Goal: Task Accomplishment & Management: Complete application form

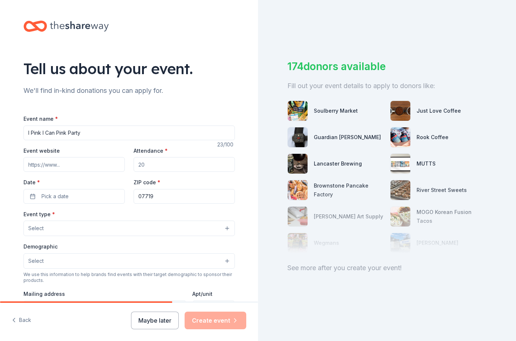
type input "I Pink I Can Pink Party"
click at [62, 164] on input "Event website" at bounding box center [74, 164] width 101 height 15
paste input "[DOMAIN_NAME][URL]"
type input "[DOMAIN_NAME][URL]"
click at [144, 165] on input "Attendance *" at bounding box center [184, 164] width 101 height 15
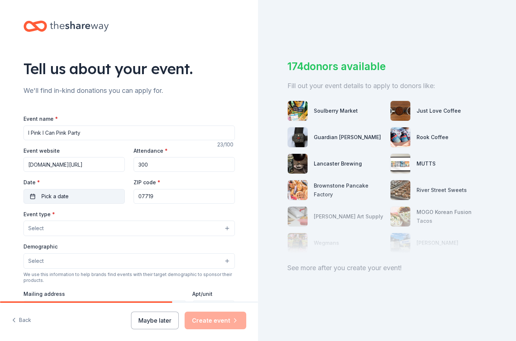
type input "300"
click at [78, 189] on button "Pick a date" at bounding box center [74, 196] width 101 height 15
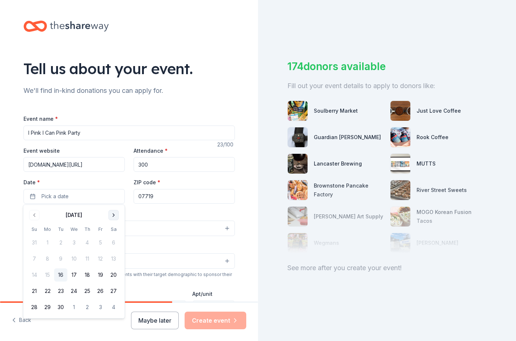
click at [112, 215] on button "Go to next month" at bounding box center [114, 215] width 10 height 10
click at [101, 292] on button "24" at bounding box center [100, 291] width 13 height 13
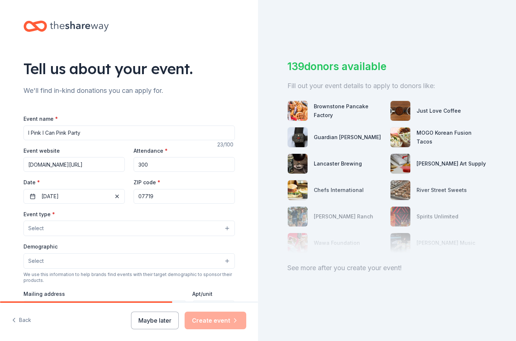
click at [90, 228] on button "Select" at bounding box center [130, 228] width 212 height 15
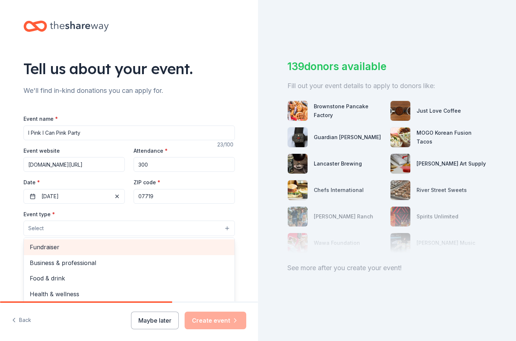
click at [78, 252] on div "Fundraiser" at bounding box center [129, 247] width 211 height 15
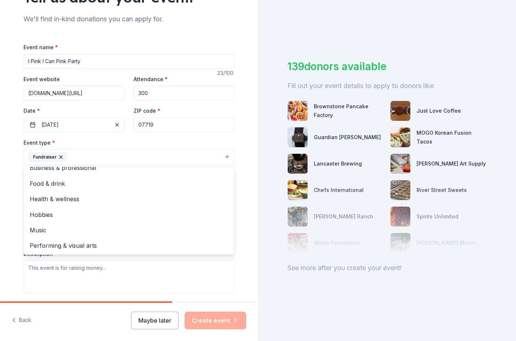
scroll to position [8, 0]
click at [183, 264] on div "Event type * Fundraiser Business & professional Food & drink Health & wellness …" at bounding box center [130, 215] width 212 height 155
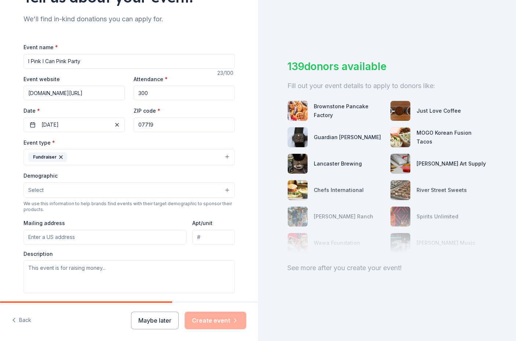
click at [82, 190] on button "Select" at bounding box center [130, 190] width 212 height 15
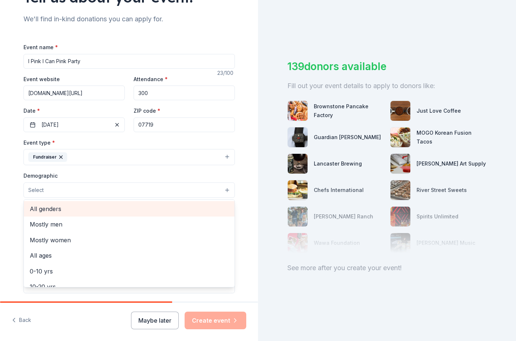
scroll to position [0, 0]
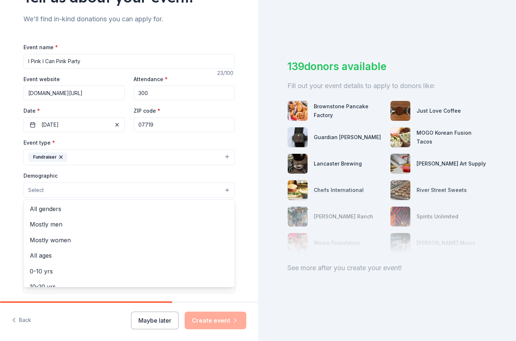
click at [5, 212] on div "Tell us about your event. We'll find in-kind donations you can apply for. Event…" at bounding box center [129, 173] width 258 height 490
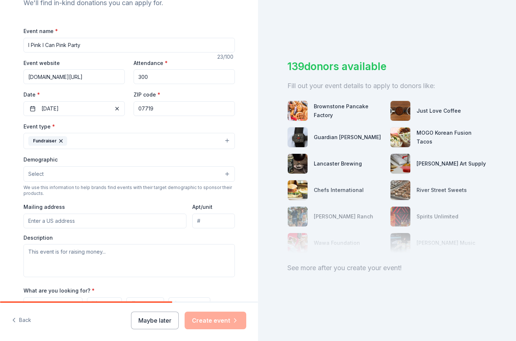
scroll to position [93, 0]
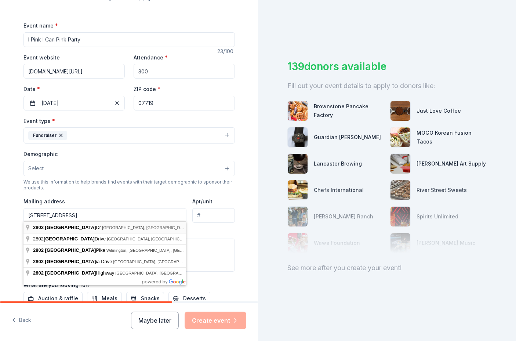
type input "2802 Concord Drive, Wall Township, NJ, 07719"
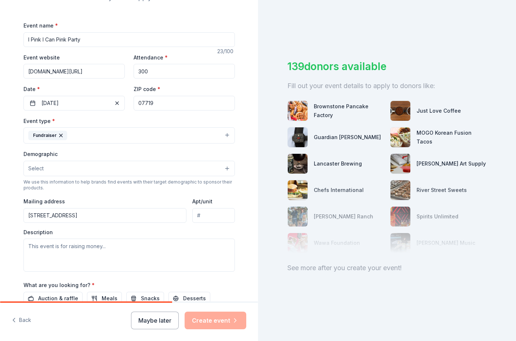
scroll to position [143, 0]
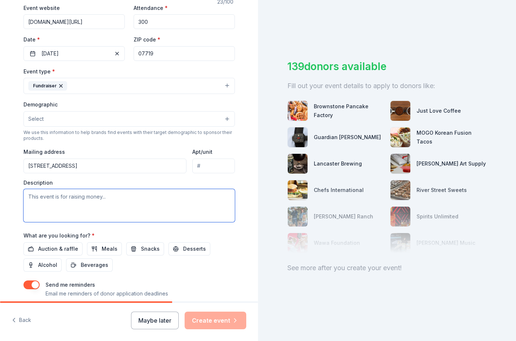
click at [80, 197] on textarea at bounding box center [130, 205] width 212 height 33
click at [49, 195] on textarea at bounding box center [130, 205] width 212 height 33
paste textarea "I Pink I Can is dedicated to helping breast cancer patients by relieving some o…"
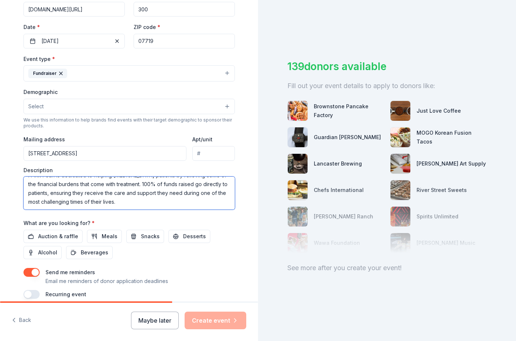
scroll to position [162, 0]
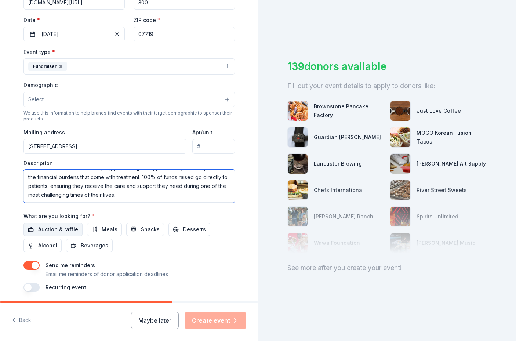
type textarea "I Pink I Can is dedicated to helping breast cancer patients by relieving some o…"
click at [58, 226] on span "Auction & raffle" at bounding box center [58, 229] width 40 height 9
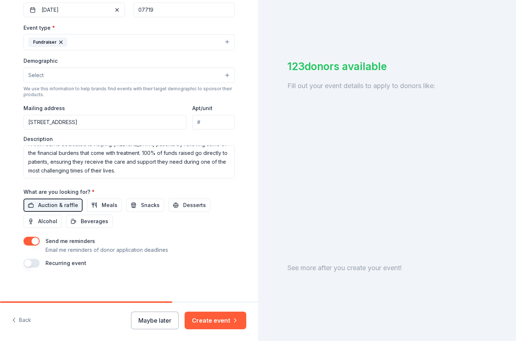
scroll to position [186, 0]
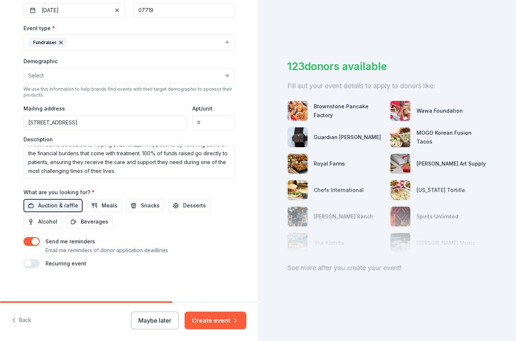
click at [33, 241] on button "button" at bounding box center [32, 241] width 16 height 9
click at [35, 261] on button "button" at bounding box center [32, 263] width 16 height 9
click at [33, 261] on button "button" at bounding box center [32, 263] width 16 height 9
click at [35, 261] on button "button" at bounding box center [32, 263] width 16 height 9
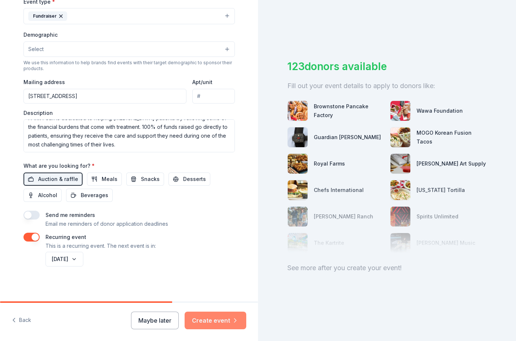
click at [219, 319] on button "Create event" at bounding box center [216, 321] width 62 height 18
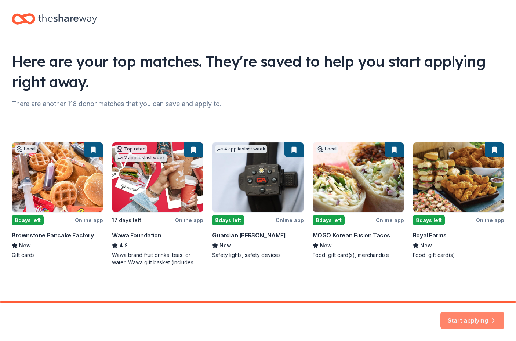
scroll to position [7, 0]
click at [478, 317] on button "Start applying" at bounding box center [473, 316] width 64 height 18
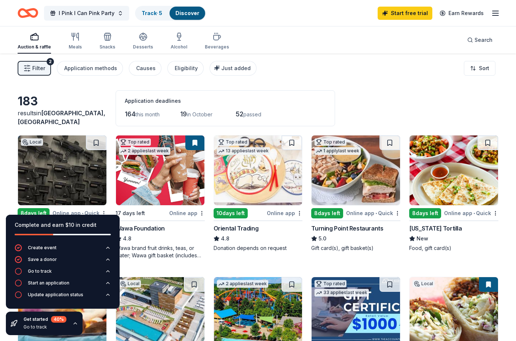
click at [29, 10] on icon "Home" at bounding box center [31, 12] width 11 height 7
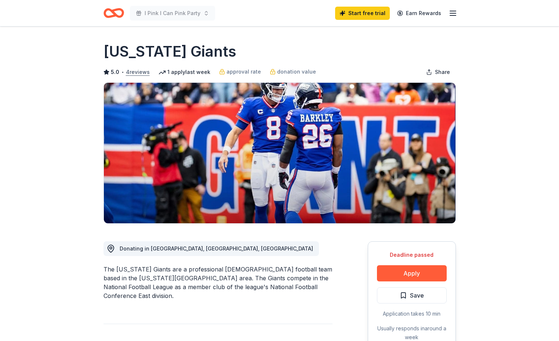
click at [140, 75] on button "4 reviews" at bounding box center [138, 72] width 24 height 9
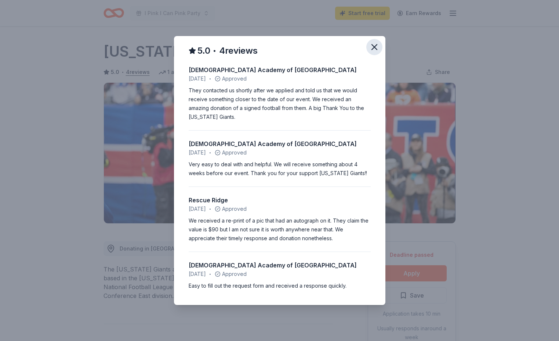
click at [374, 44] on icon "button" at bounding box center [375, 47] width 10 height 10
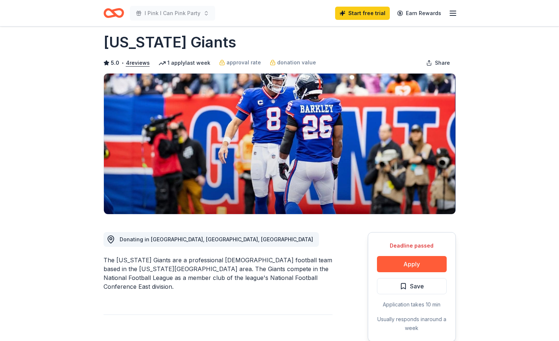
scroll to position [10, 0]
